Goal: Obtain resource: Download file/media

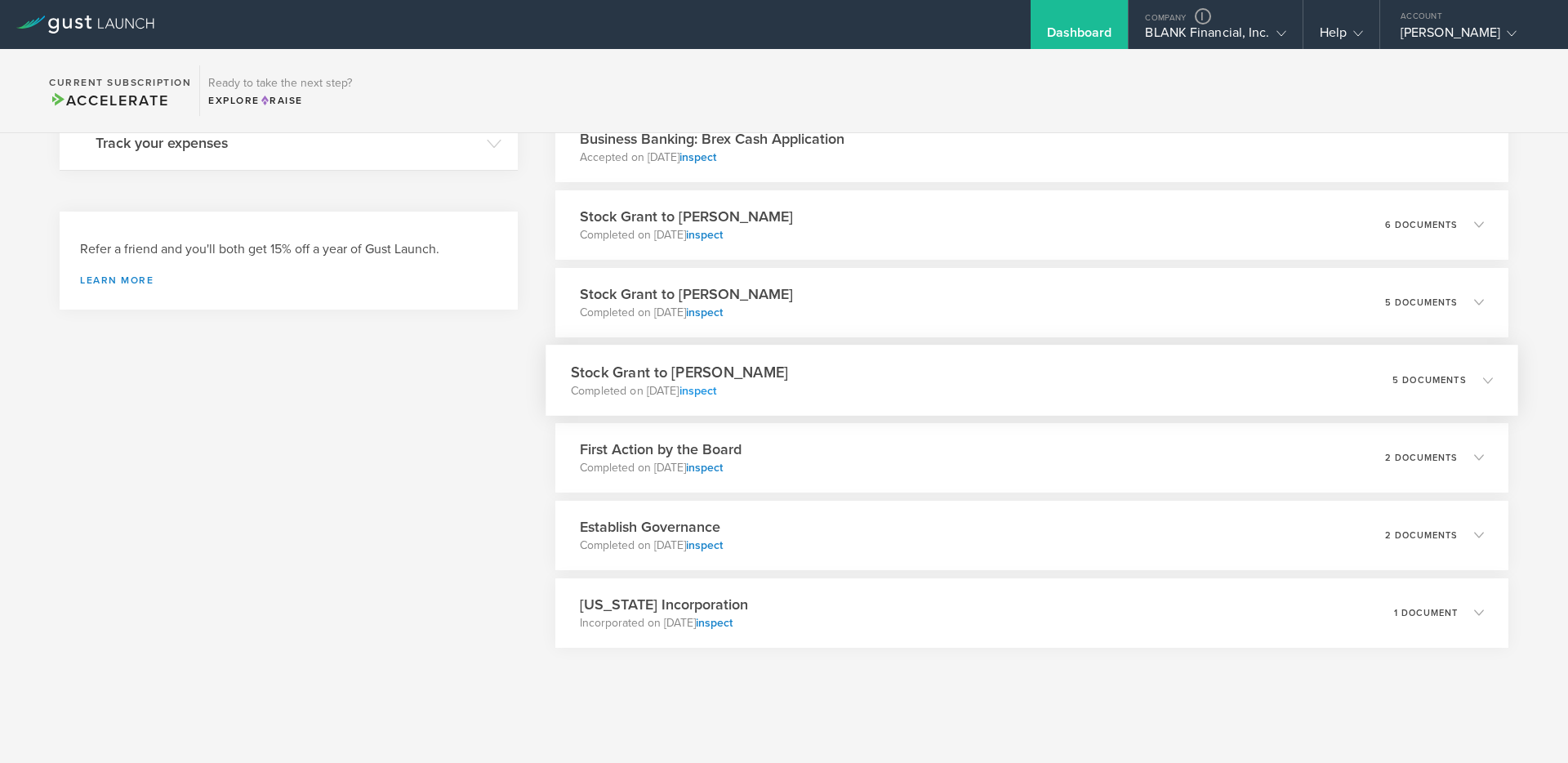
scroll to position [658, 0]
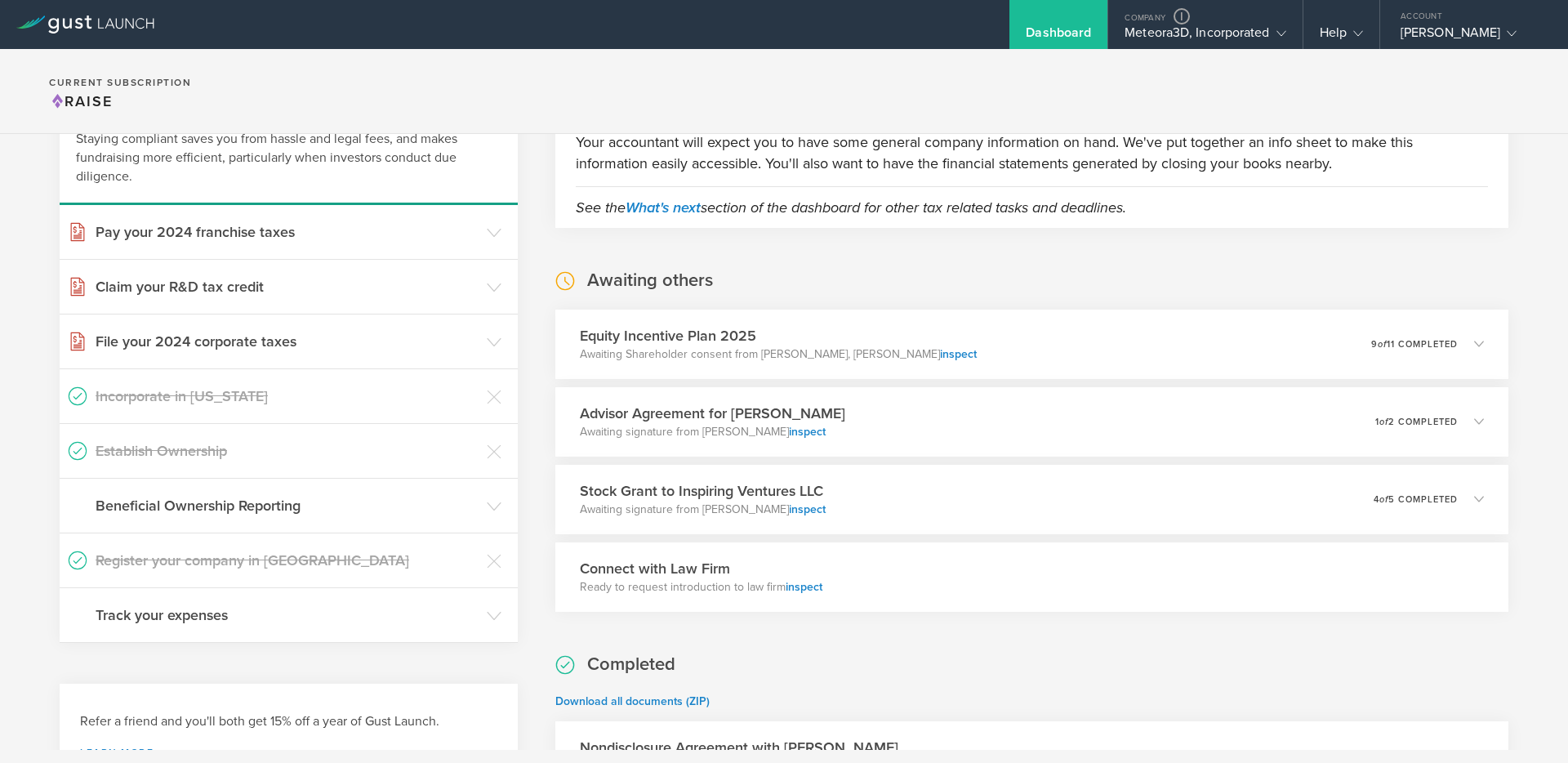
scroll to position [266, 0]
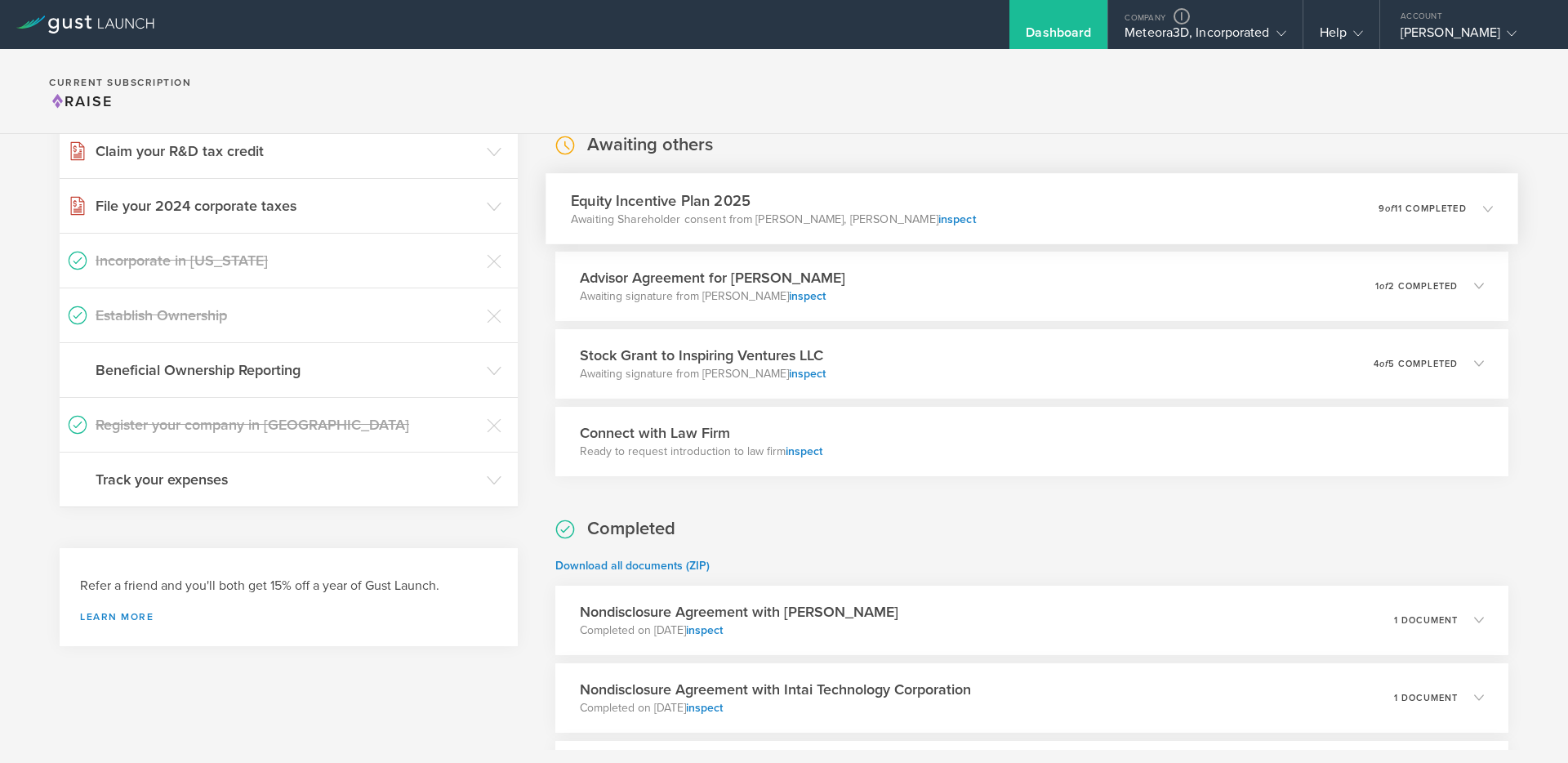
click at [810, 200] on h3 "Equity Incentive Plan 2025" at bounding box center [773, 200] width 405 height 22
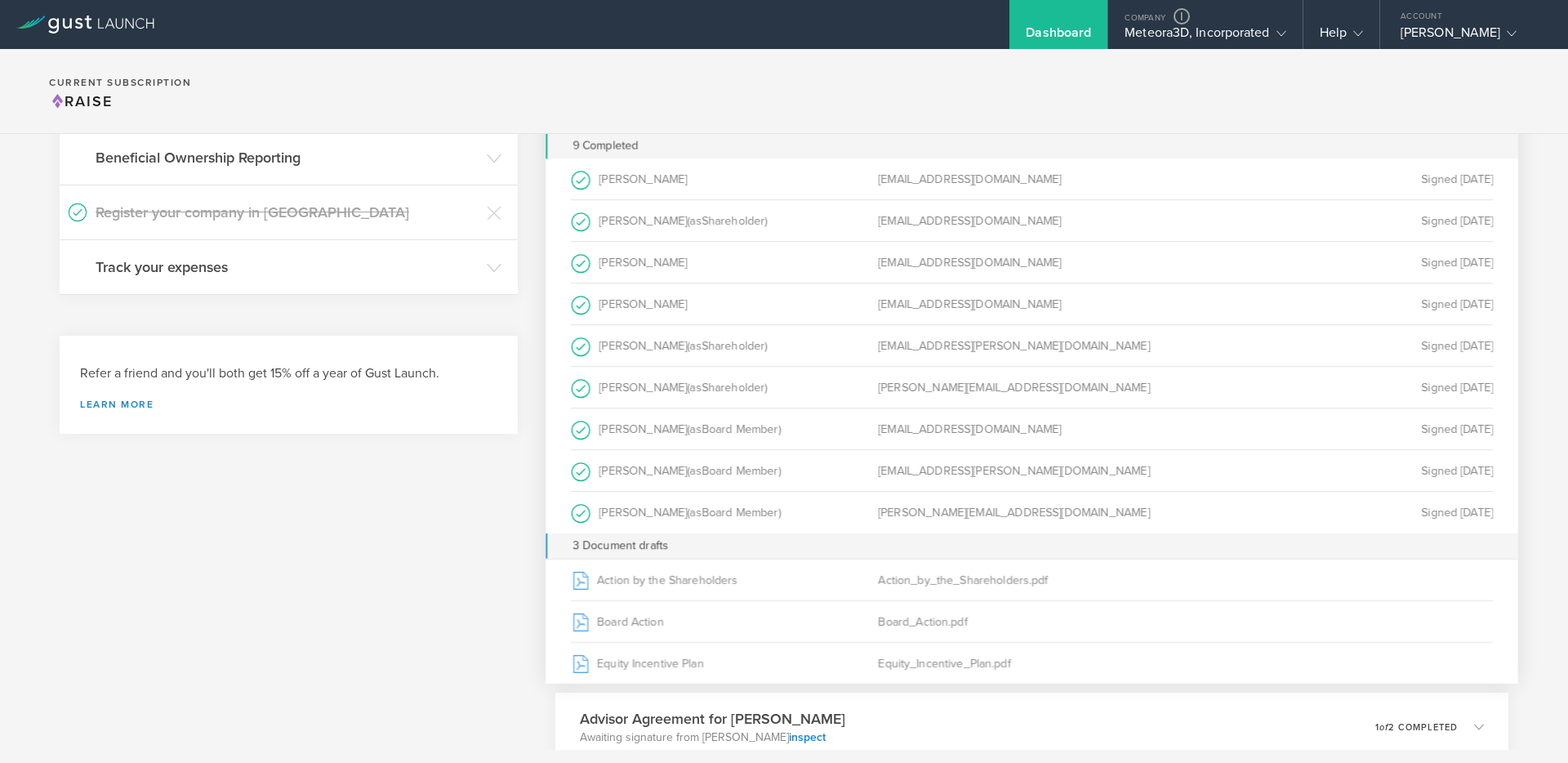
scroll to position [305, 0]
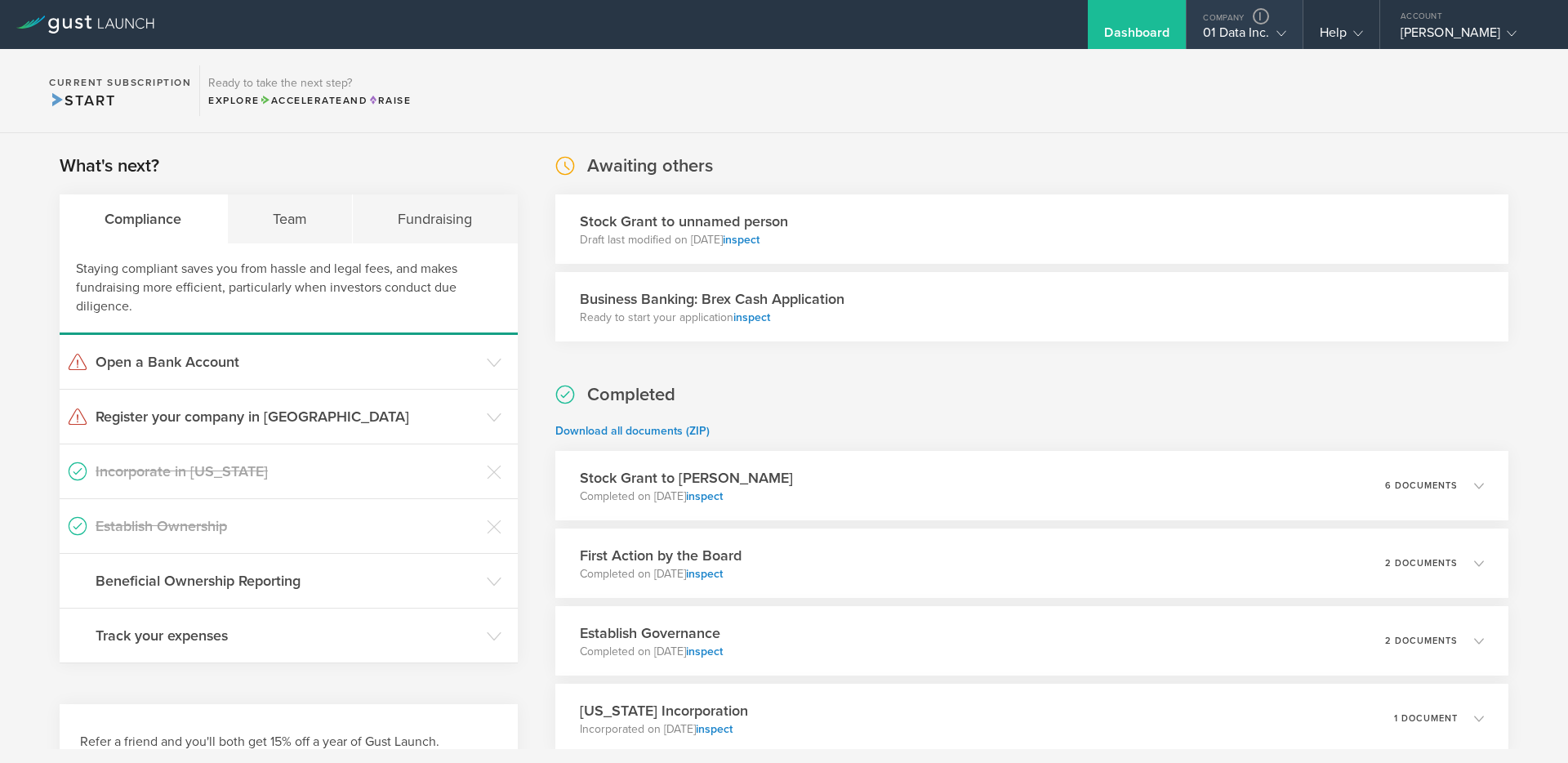
click at [1215, 31] on div "01 Data Inc." at bounding box center [1244, 36] width 83 height 24
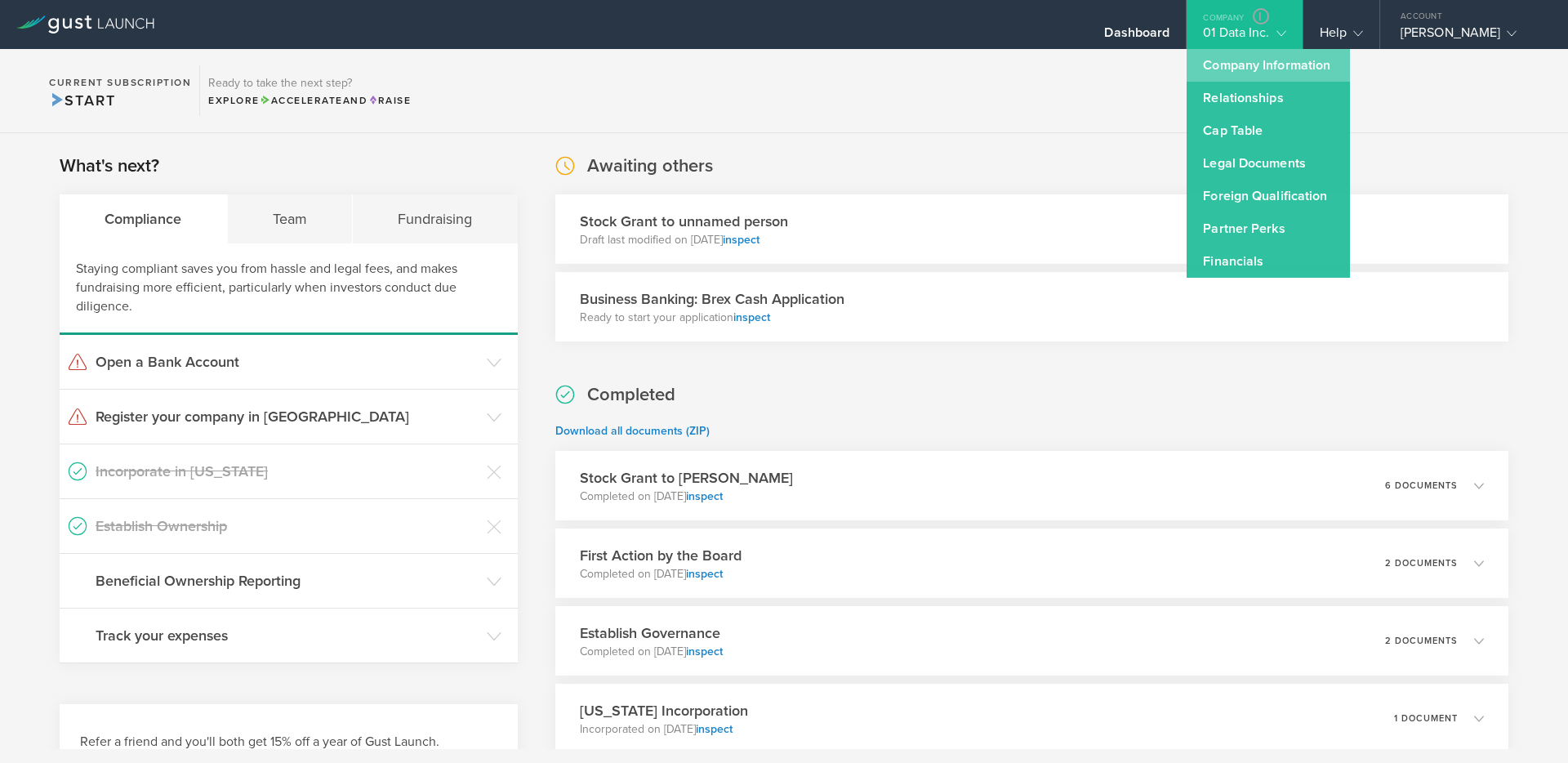
click at [1260, 59] on link "Company Information" at bounding box center [1268, 65] width 163 height 32
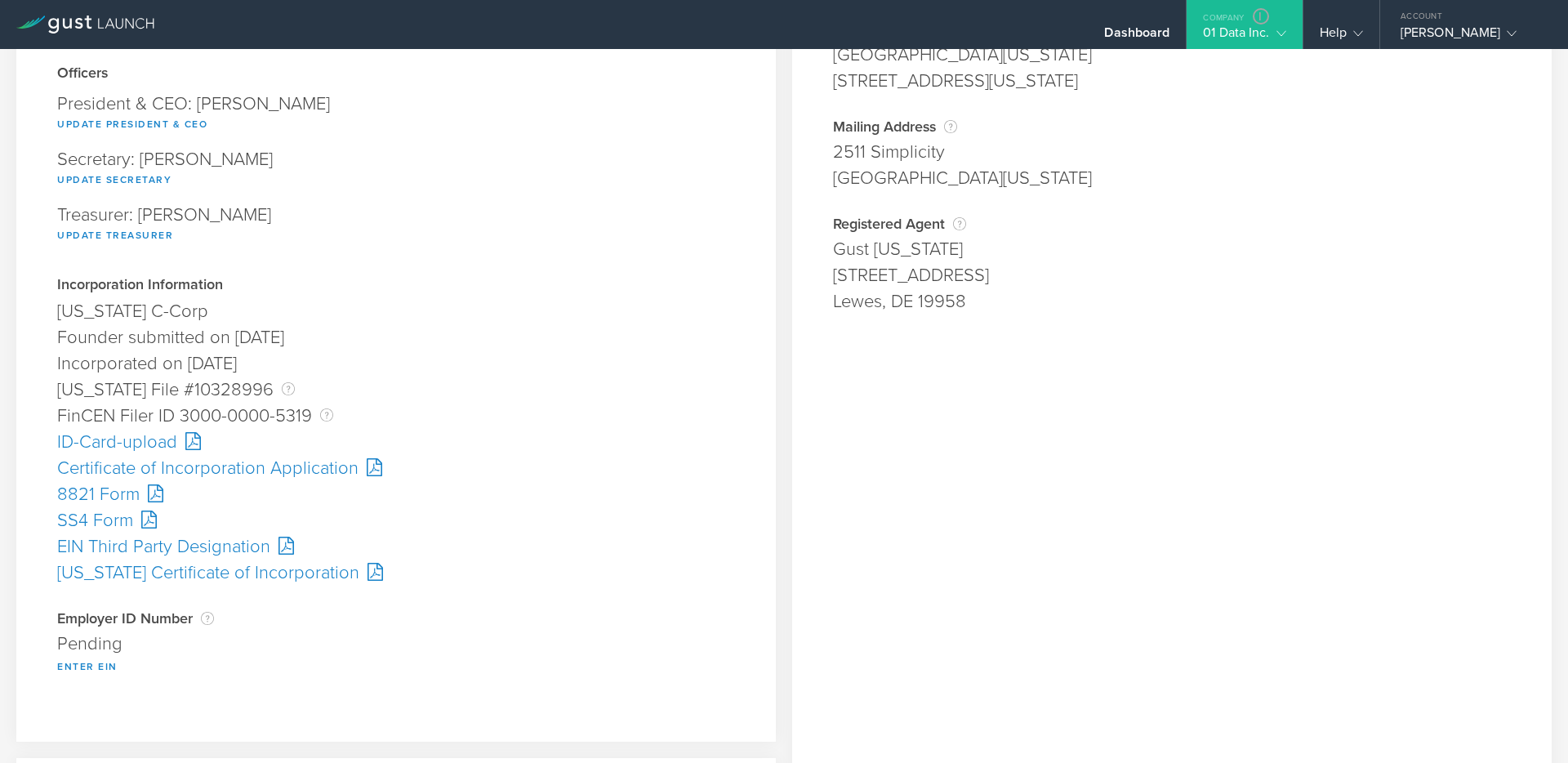
scroll to position [175, 0]
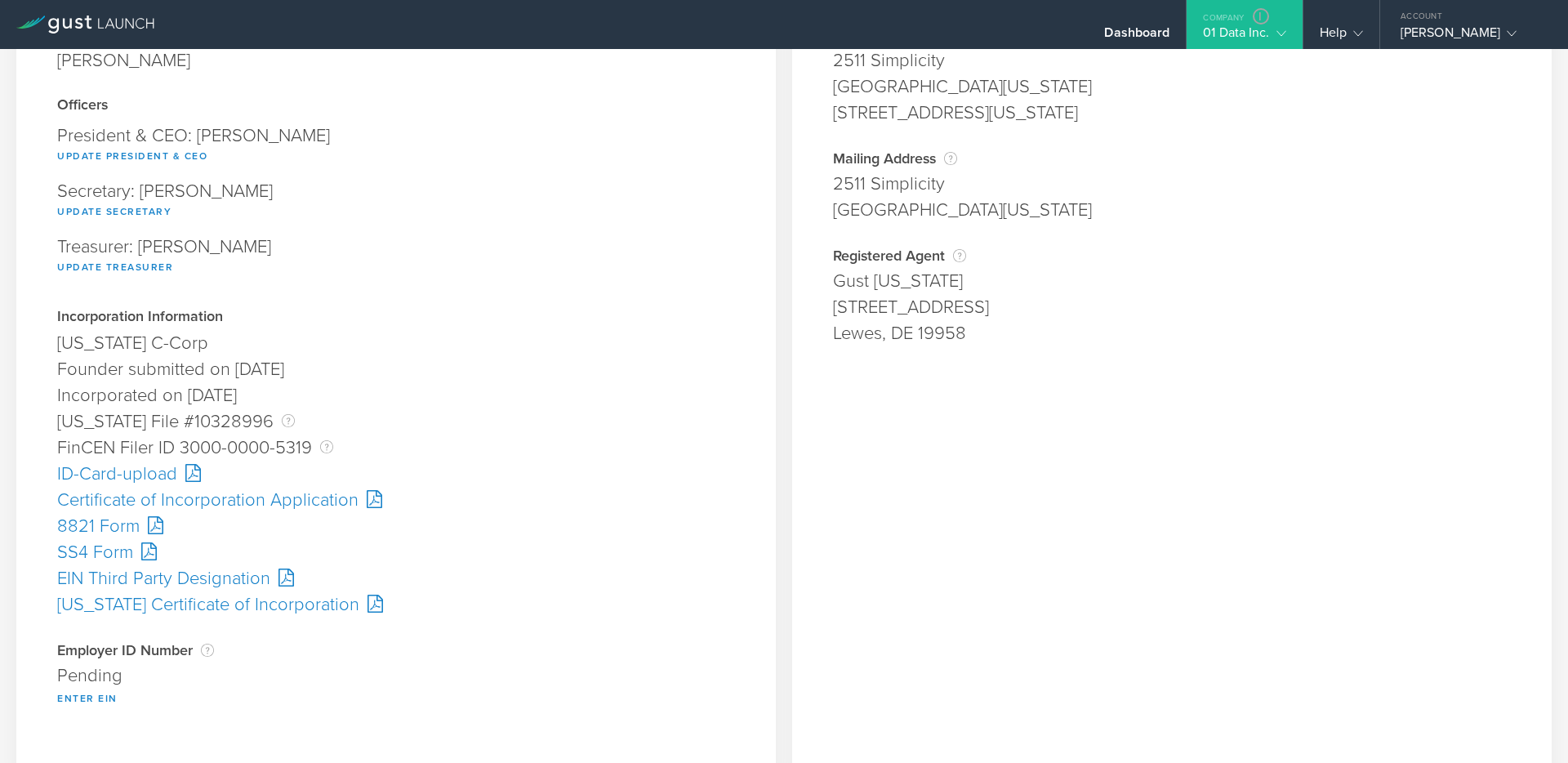
click at [99, 552] on div "SS4 Form" at bounding box center [396, 552] width 678 height 26
